Goal: Task Accomplishment & Management: Manage account settings

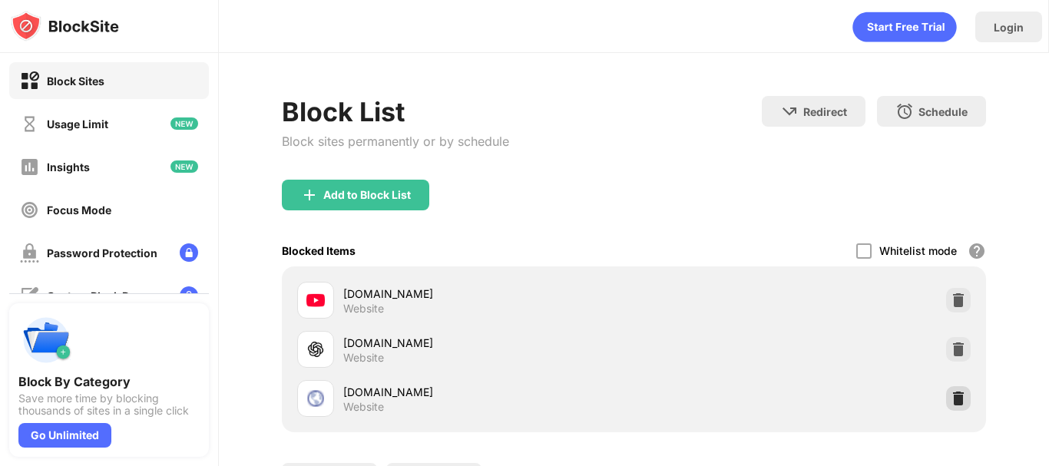
click at [950, 394] on img at bounding box center [957, 398] width 15 height 15
click at [953, 352] on img at bounding box center [957, 349] width 15 height 15
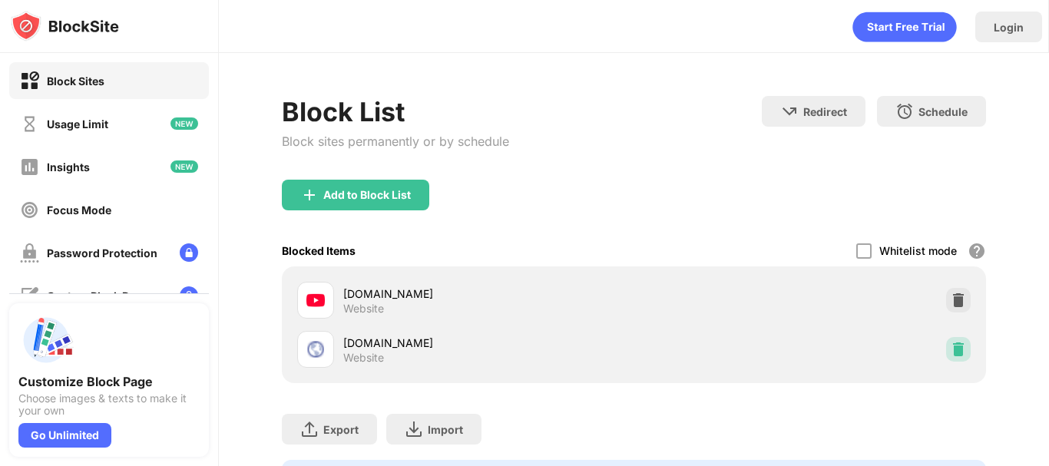
click at [953, 352] on img at bounding box center [957, 349] width 15 height 15
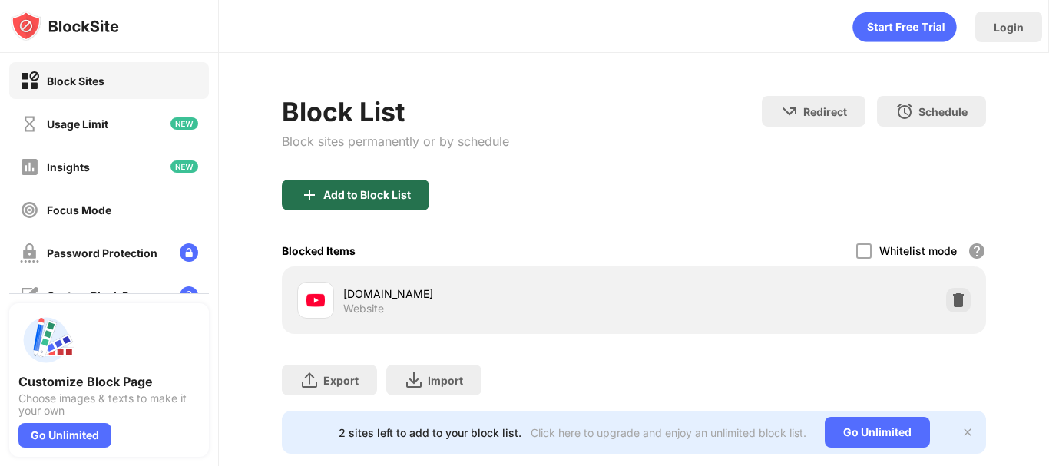
click at [385, 187] on div "Add to Block List" at bounding box center [355, 195] width 147 height 31
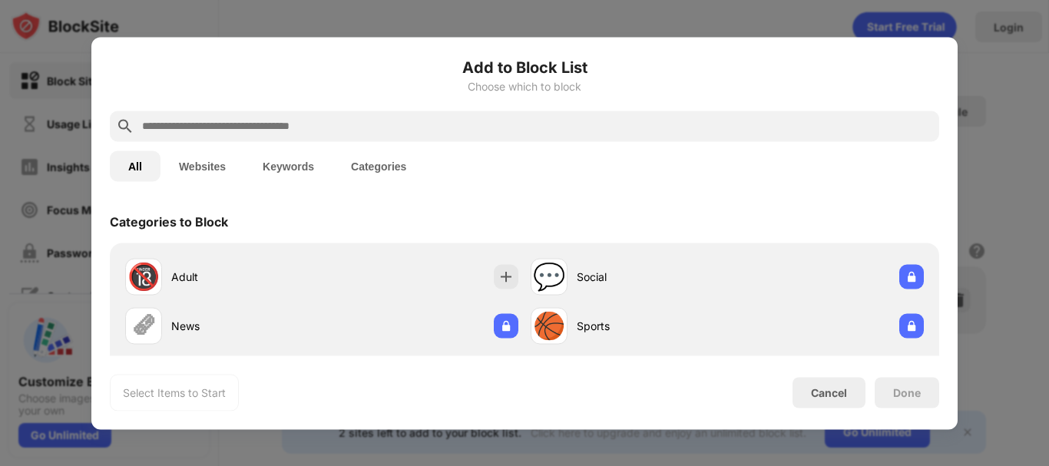
click at [329, 126] on input "text" at bounding box center [536, 126] width 792 height 18
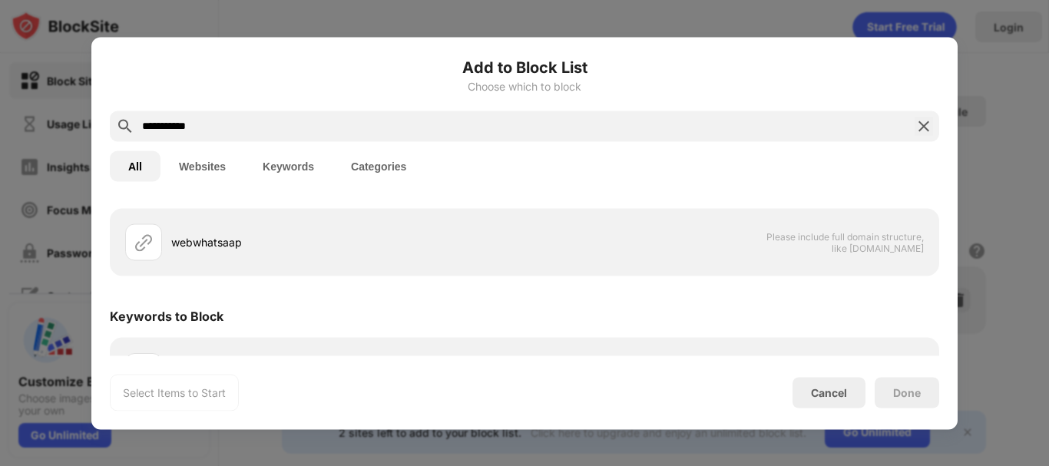
scroll to position [84, 0]
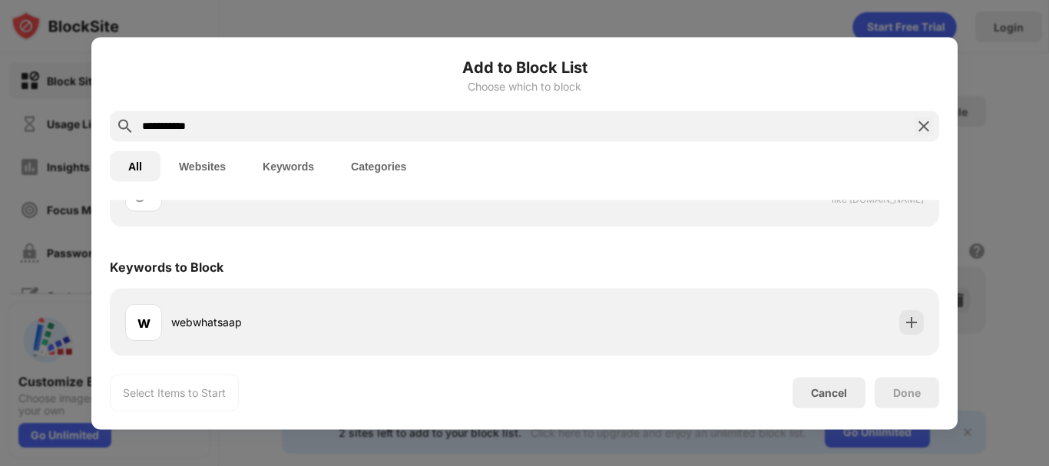
type input "**********"
click at [216, 170] on button "Websites" at bounding box center [202, 165] width 84 height 31
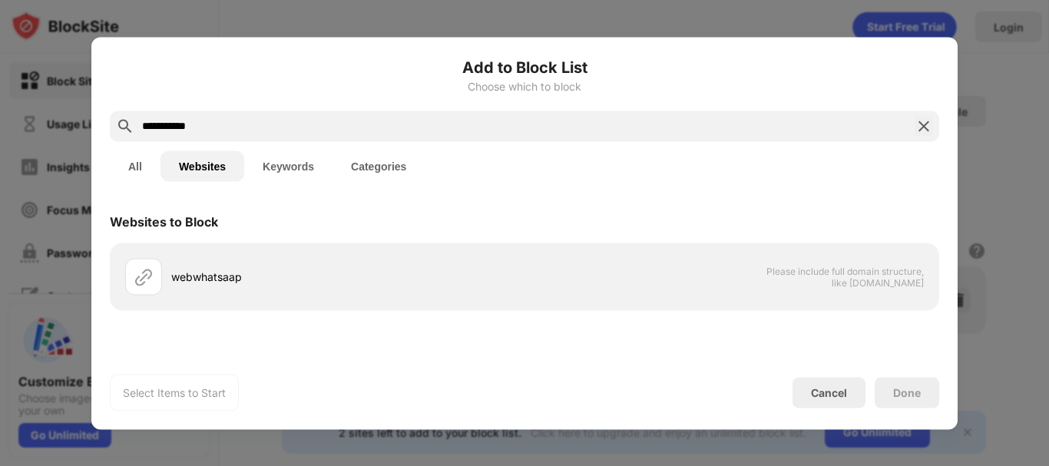
click at [303, 159] on button "Keywords" at bounding box center [288, 165] width 88 height 31
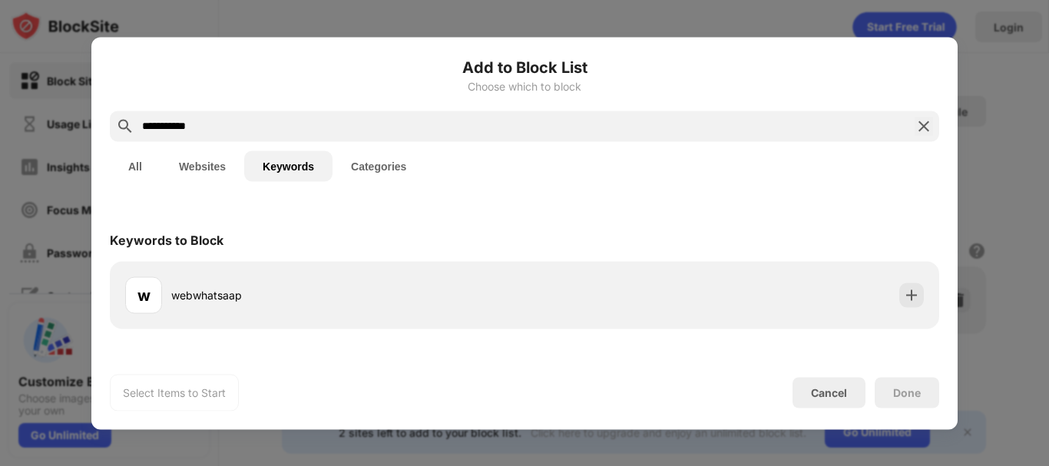
click at [358, 160] on button "Categories" at bounding box center [378, 165] width 92 height 31
